Goal: Task Accomplishment & Management: Use online tool/utility

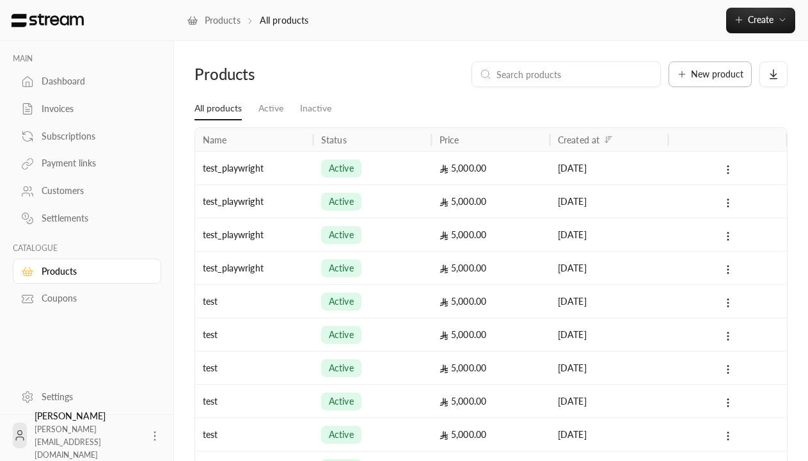
click at [710, 74] on span "New product" at bounding box center [717, 74] width 52 height 9
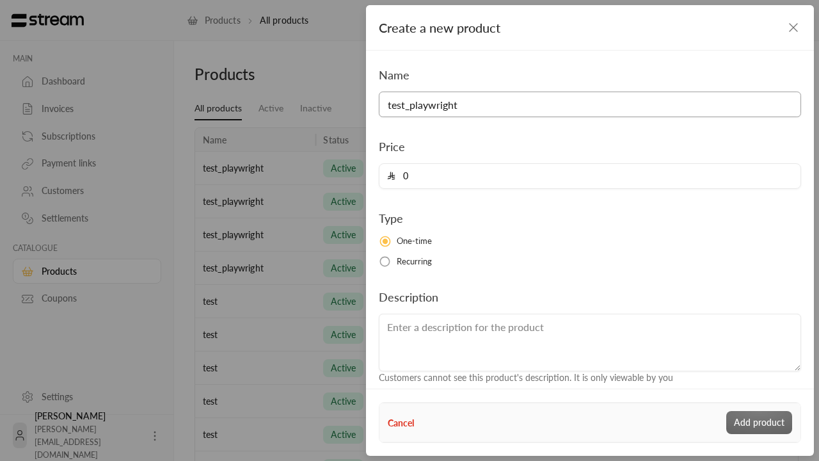
type input "test_playwright"
type input "5000"
click at [760, 422] on button "Add product" at bounding box center [759, 422] width 66 height 23
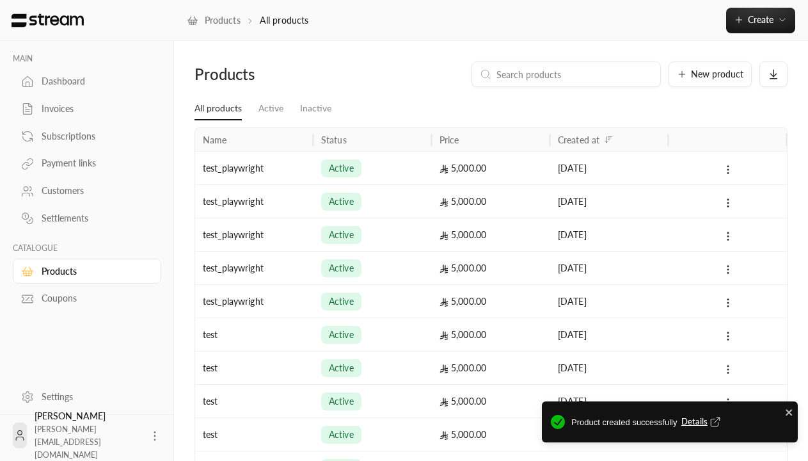
click at [702, 422] on span "Details" at bounding box center [702, 421] width 42 height 13
